Goal: Obtain resource: Download file/media

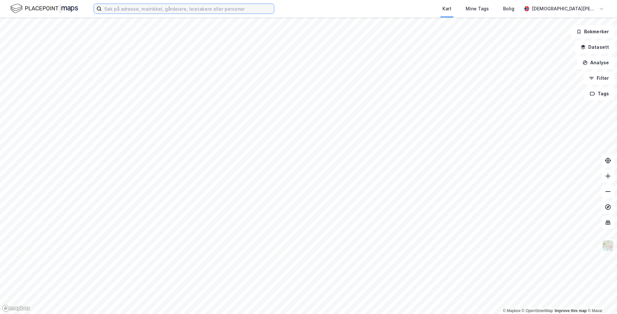
click at [146, 8] on input at bounding box center [188, 9] width 172 height 10
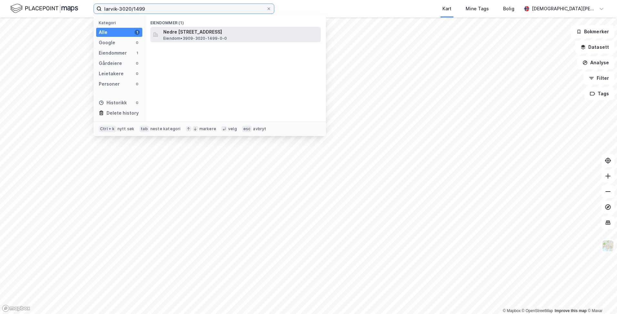
type input "larvik-3020/1499"
click at [174, 33] on span "Nedre [STREET_ADDRESS]" at bounding box center [240, 32] width 155 height 8
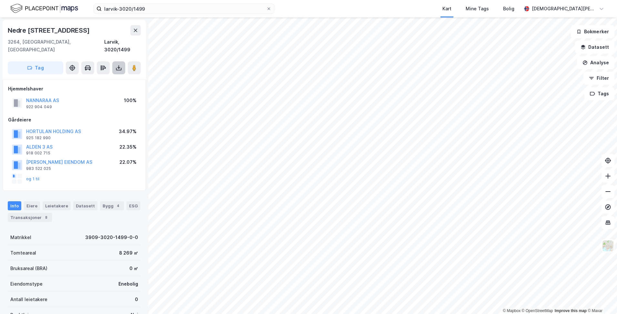
click at [116, 65] on icon at bounding box center [119, 68] width 6 height 6
click at [94, 78] on div "Last ned grunnbok" at bounding box center [86, 80] width 37 height 5
